Goal: Task Accomplishment & Management: Complete application form

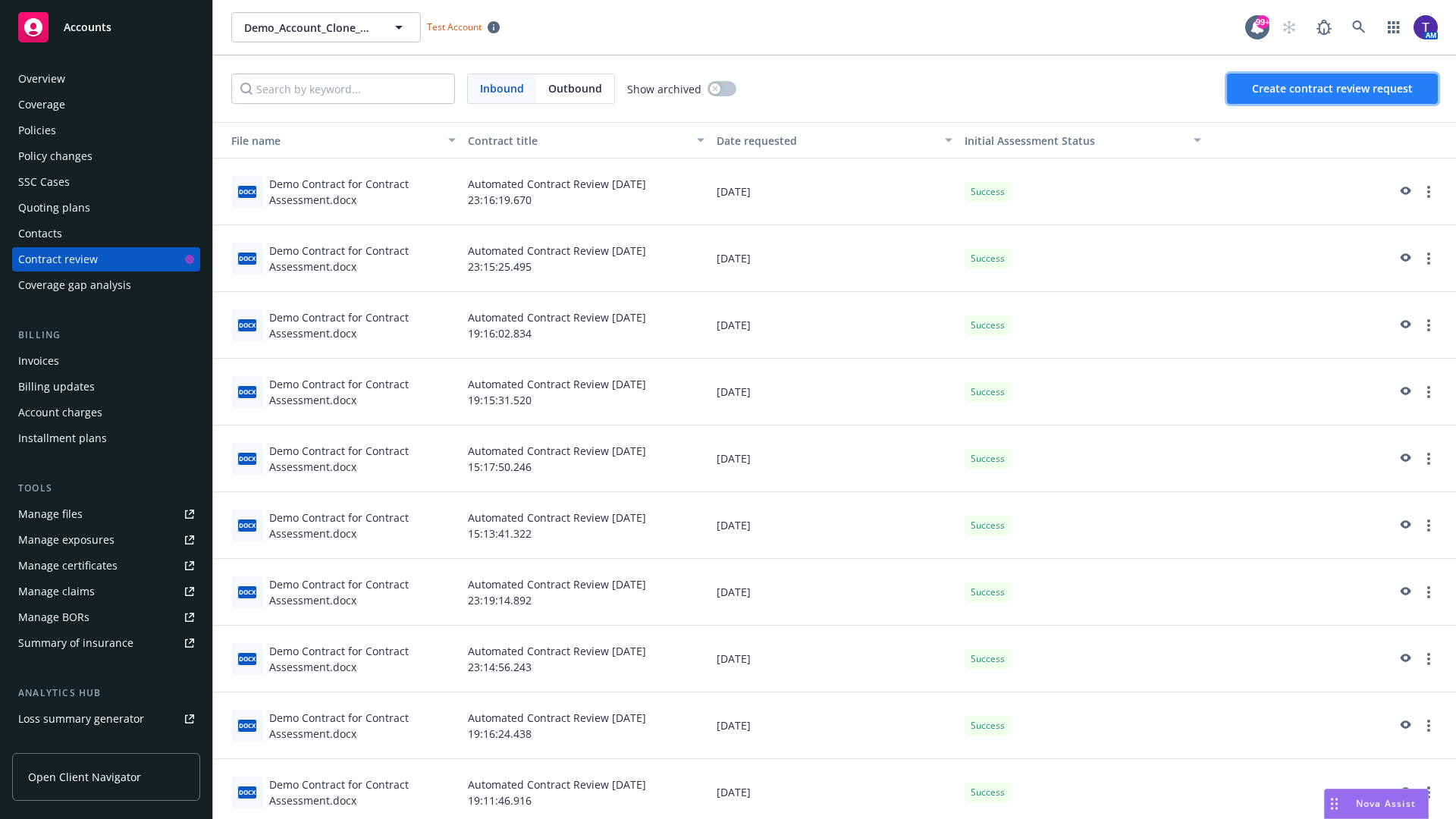
click at [1333, 89] on span "Create contract review request" at bounding box center [1332, 88] width 161 height 15
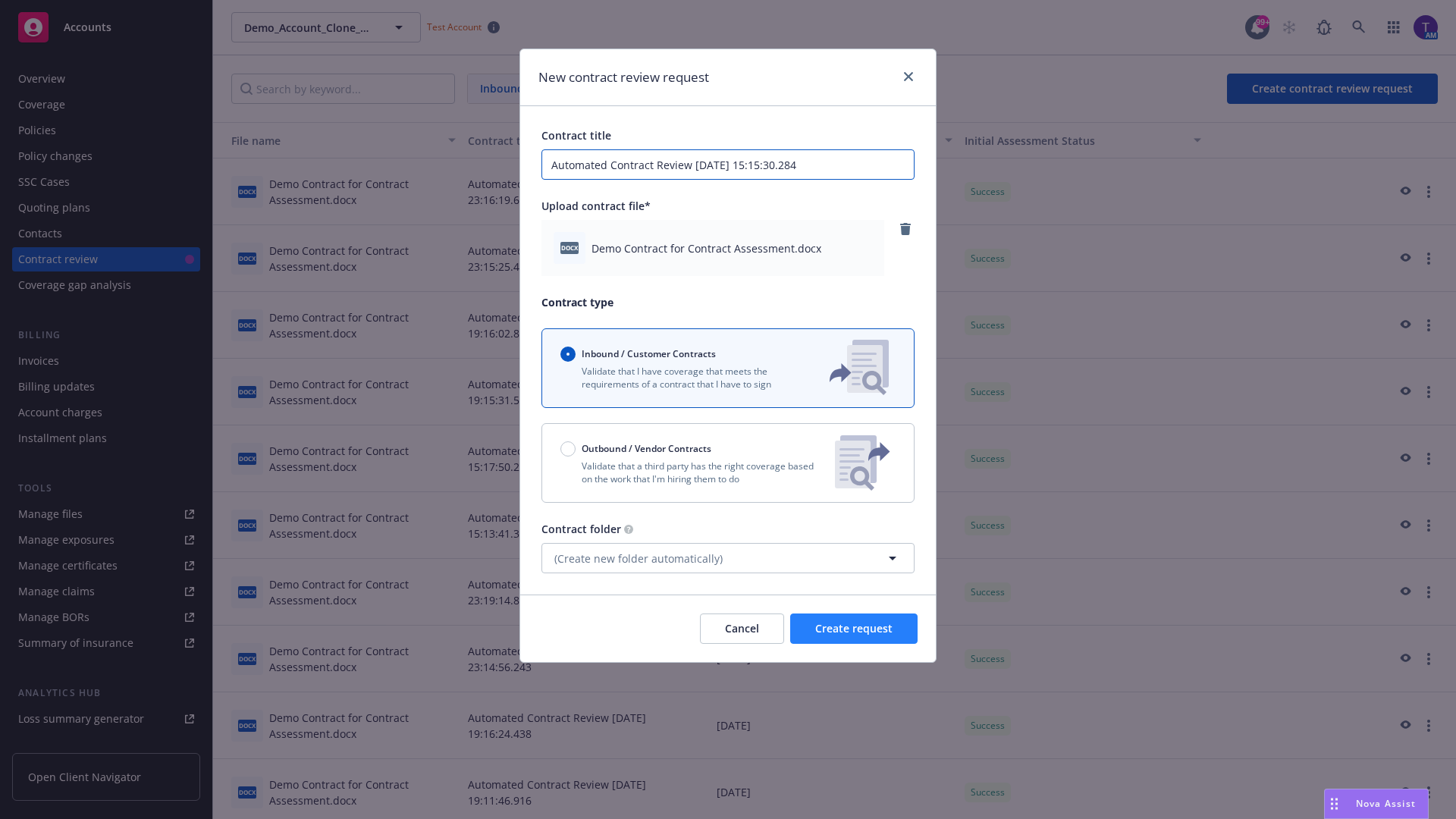
type input "Automated Contract Review [DATE] 15:15:30.284"
click at [854, 629] on span "Create request" at bounding box center [854, 628] width 77 height 15
